Goal: Book appointment/travel/reservation

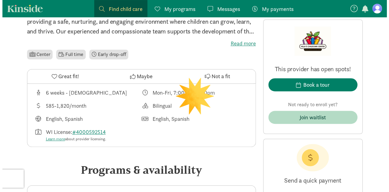
scroll to position [213, 0]
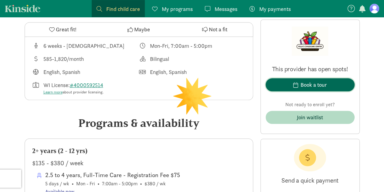
click at [308, 81] on div "Book a tour" at bounding box center [314, 84] width 26 height 8
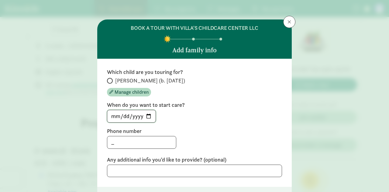
click at [147, 116] on input "[DATE]" at bounding box center [131, 116] width 48 height 12
type input "[DATE]"
click at [124, 144] on input "_" at bounding box center [141, 142] width 69 height 12
drag, startPoint x: 113, startPoint y: 141, endPoint x: 99, endPoint y: 144, distance: 14.6
click at [99, 144] on div "Which child are you touring for? [PERSON_NAME] (b. [DATE]) Manage children When…" at bounding box center [194, 123] width 194 height 128
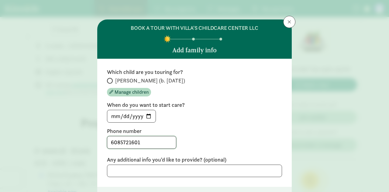
scroll to position [46, 0]
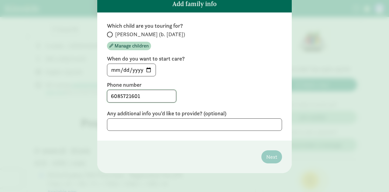
type input "6085721601"
click at [166, 127] on textarea at bounding box center [194, 124] width 175 height 12
type textarea "Hi, we live in [US_STATE]"
click at [109, 36] on input "[PERSON_NAME] (b. [DATE])" at bounding box center [109, 34] width 4 height 4
radio input "true"
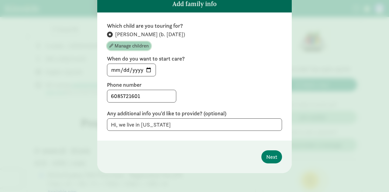
click at [119, 46] on span "Manage children" at bounding box center [131, 45] width 34 height 7
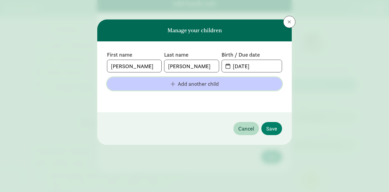
click at [189, 84] on span "Add another child" at bounding box center [198, 84] width 41 height 8
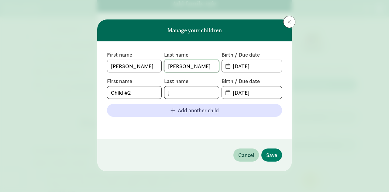
drag, startPoint x: 186, startPoint y: 66, endPoint x: 159, endPoint y: 68, distance: 27.1
click at [159, 68] on div "First name [PERSON_NAME] Last name [PERSON_NAME] Birth / Due date [DATE]" at bounding box center [194, 61] width 175 height 21
type input "[PERSON_NAME]"
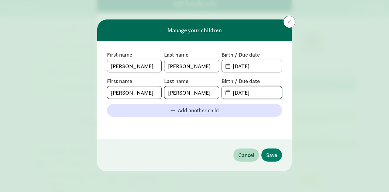
click at [255, 90] on input "[DATE]" at bounding box center [255, 92] width 53 height 12
drag, startPoint x: 264, startPoint y: 91, endPoint x: 219, endPoint y: 91, distance: 44.6
click at [219, 91] on div "First name [PERSON_NAME] Last name [PERSON_NAME] Birth / Due date [DATE]" at bounding box center [194, 87] width 175 height 21
type input "[DATE]"
drag, startPoint x: 256, startPoint y: 67, endPoint x: 225, endPoint y: 65, distance: 31.7
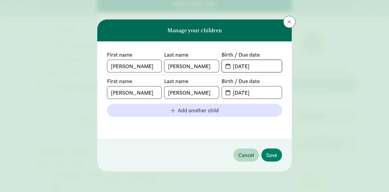
click at [219, 67] on div "First name [PERSON_NAME] Last name [PERSON_NAME] Birth / Due date [DATE]" at bounding box center [194, 61] width 175 height 21
type input "[DATE]"
click at [266, 157] on span "Save" at bounding box center [271, 155] width 11 height 8
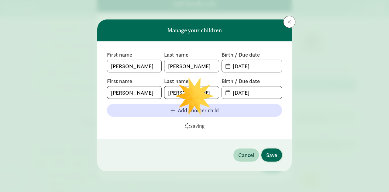
radio input "true"
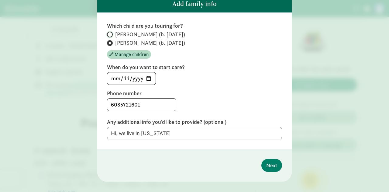
click at [108, 32] on input "[PERSON_NAME] (b. [DATE])" at bounding box center [109, 34] width 4 height 4
radio input "true"
click at [111, 43] on label "[PERSON_NAME] (b. [DATE])" at bounding box center [194, 42] width 175 height 7
click at [111, 43] on input "[PERSON_NAME] (b. [DATE])" at bounding box center [109, 43] width 4 height 4
radio input "true"
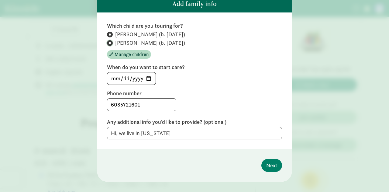
radio input "false"
click at [161, 133] on textarea "Hi, we live in [US_STATE]" at bounding box center [194, 133] width 175 height 12
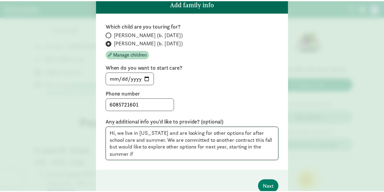
scroll to position [0, 0]
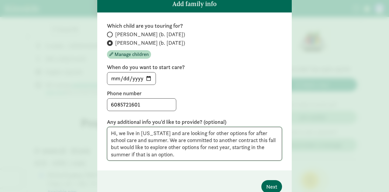
type textarea "Hi, we live in [US_STATE] and are looking for other options for after school ca…"
click at [270, 187] on span "Next" at bounding box center [271, 186] width 11 height 8
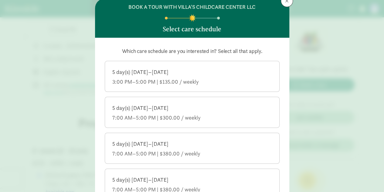
scroll to position [18, 0]
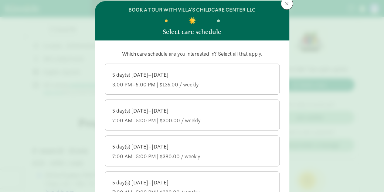
click at [129, 75] on div "5 day(s) [DATE]–[DATE]" at bounding box center [192, 74] width 160 height 7
click at [0, 0] on input "5 day(s) [DATE]–[DATE] 3:00 PM–5:00 PM | $135.00 / weekly" at bounding box center [0, 0] width 0 height 0
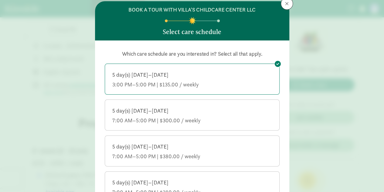
scroll to position [89, 0]
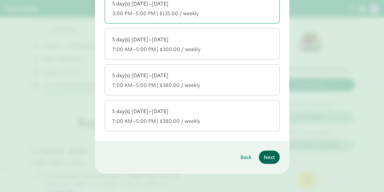
click at [264, 159] on span "Next" at bounding box center [269, 157] width 11 height 8
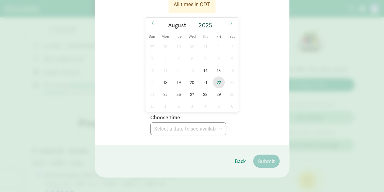
click at [216, 84] on span "22" at bounding box center [219, 82] width 12 height 12
click at [195, 129] on select "Choose time 08:00 AM 08:30 AM 09:00 AM 09:30 AM 10:00 AM 10:30 AM 11:00 AM 11:3…" at bounding box center [188, 128] width 76 height 13
click at [220, 95] on span "29" at bounding box center [219, 94] width 12 height 12
click at [182, 132] on select "Choose time 08:00 AM 08:30 AM 09:00 AM 09:30 AM 10:00 AM 10:30 AM 11:00 AM 11:3…" at bounding box center [188, 128] width 76 height 13
click at [266, 118] on div "All times in CDT [DATE] [DATE] Sun Mon Tue Wed Thu Fri Sat 27 28 29 30 31 1 2 3…" at bounding box center [192, 63] width 175 height 144
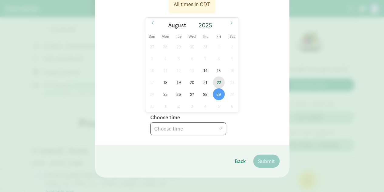
click at [218, 84] on span "22" at bounding box center [219, 82] width 12 height 12
click at [205, 125] on select "Choose time 08:00 AM 08:30 AM 09:00 AM 09:30 AM 10:00 AM 10:30 AM 11:00 AM 11:3…" at bounding box center [188, 128] width 76 height 13
select select "[DATE]T08:30:00.000-05:00"
click at [150, 122] on select "Choose time 08:00 AM 08:30 AM 09:00 AM 09:30 AM 10:00 AM 10:30 AM 11:00 AM 11:3…" at bounding box center [188, 128] width 76 height 13
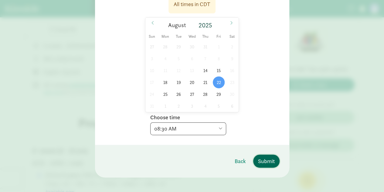
click at [267, 160] on span "Submit" at bounding box center [266, 161] width 17 height 8
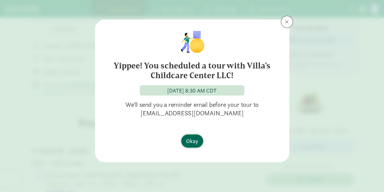
click at [193, 141] on span "Okay" at bounding box center [192, 141] width 12 height 8
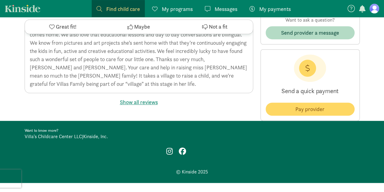
scroll to position [1400, 0]
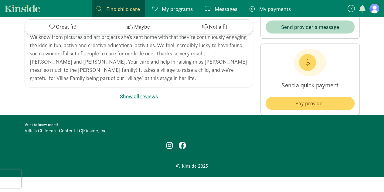
click at [185, 10] on span "My programs" at bounding box center [177, 9] width 31 height 8
